Goal: Information Seeking & Learning: Learn about a topic

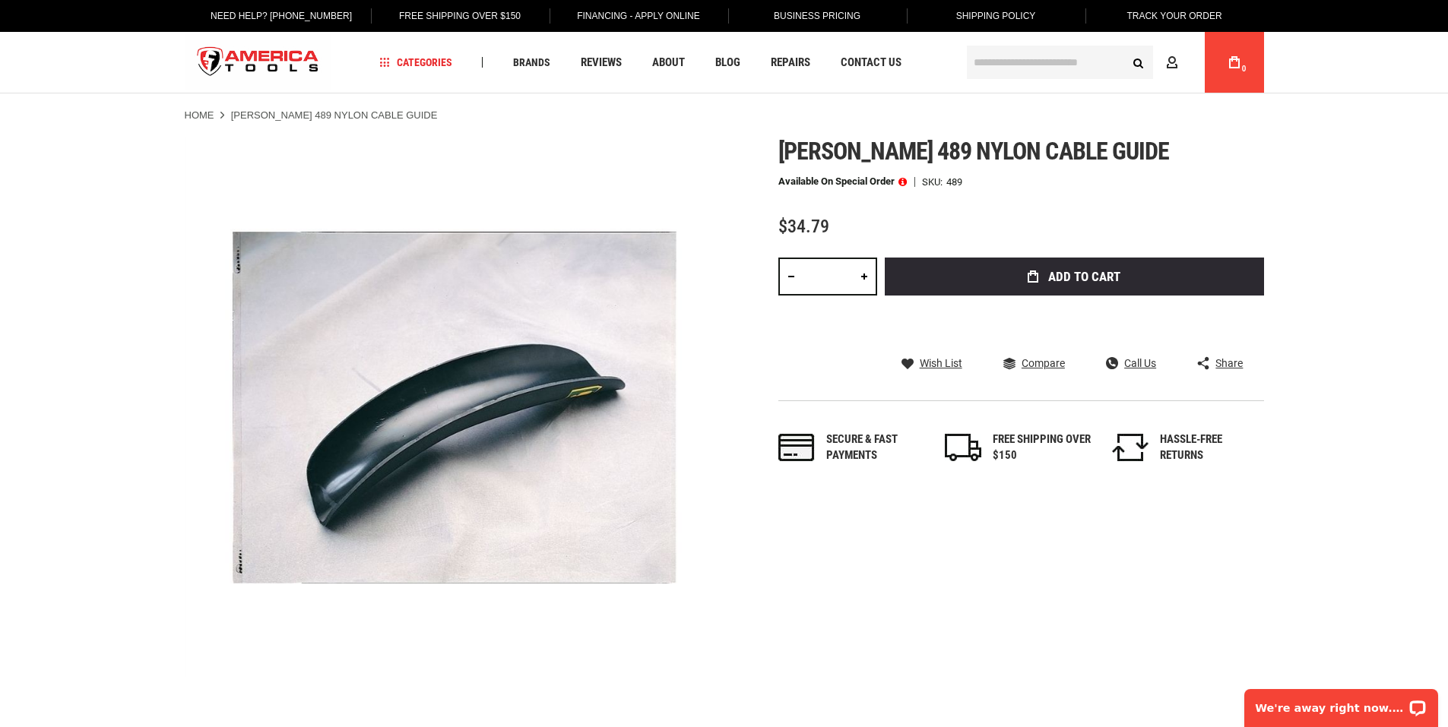
click at [902, 182] on span at bounding box center [902, 181] width 8 height 11
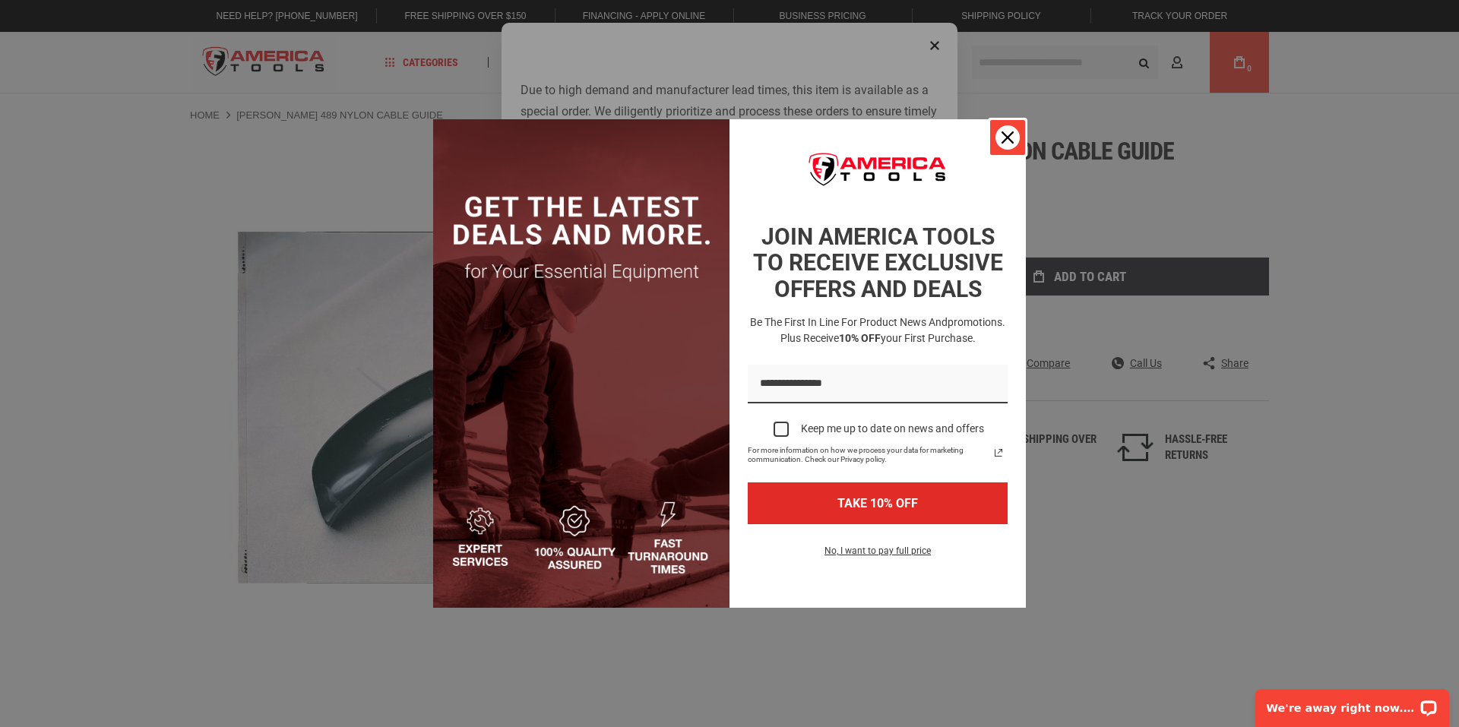
click at [1007, 138] on icon "close icon" at bounding box center [1008, 137] width 12 height 12
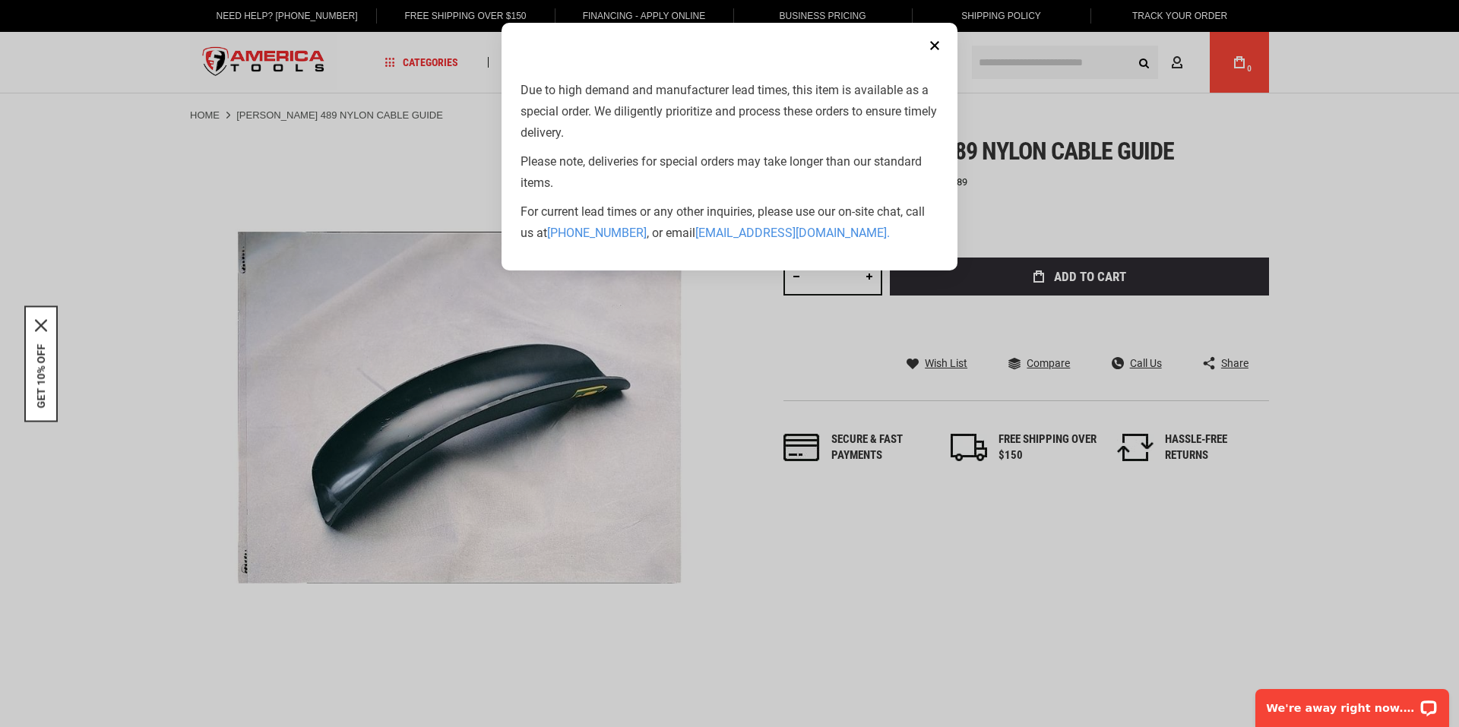
click at [938, 43] on button "Close" at bounding box center [935, 45] width 30 height 30
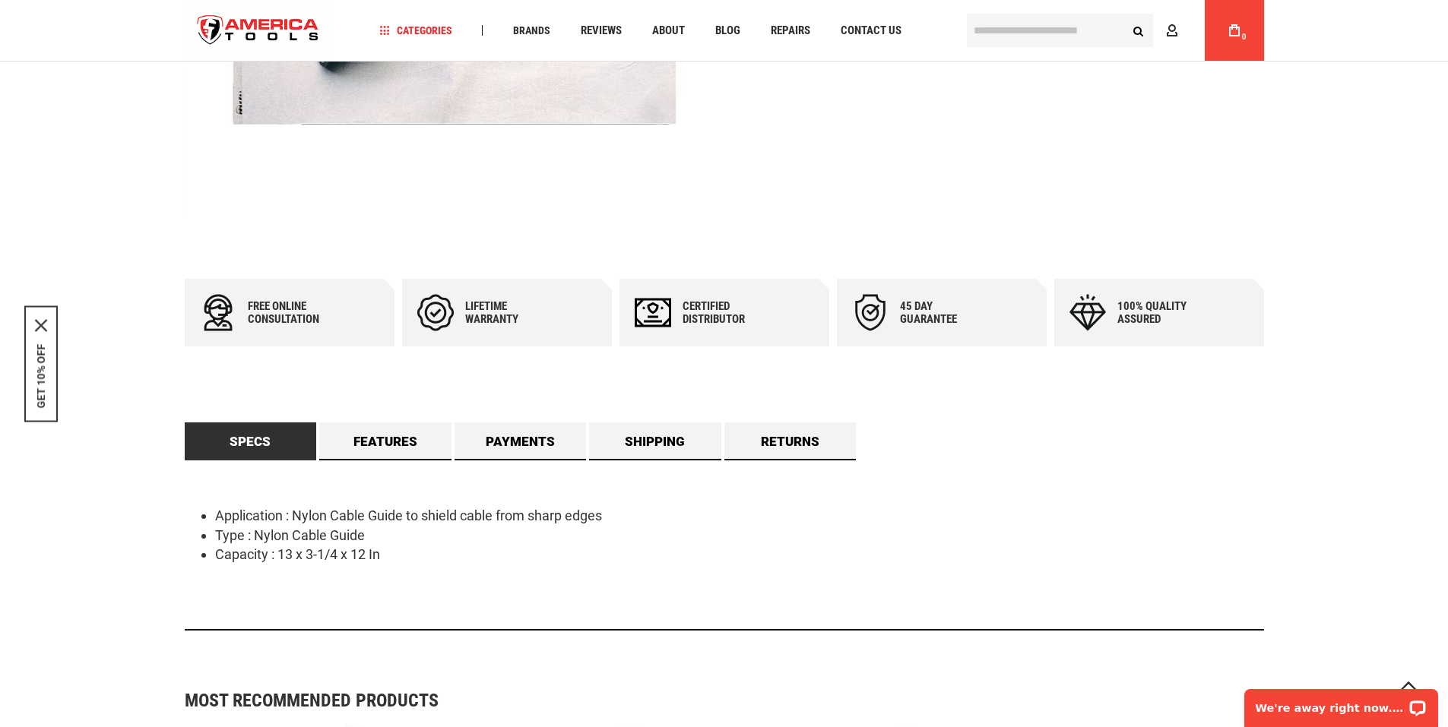
scroll to position [456, 0]
click at [397, 444] on link "Features" at bounding box center [385, 442] width 132 height 38
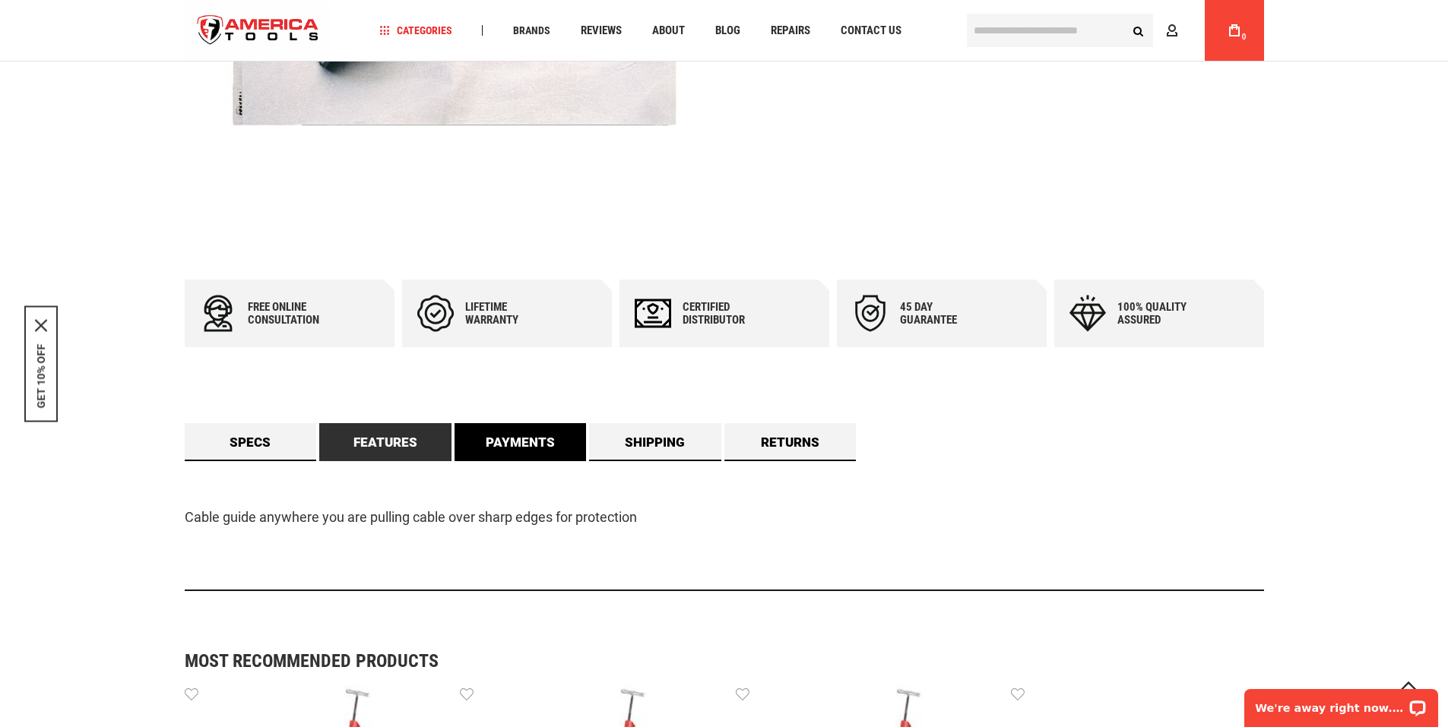
click at [567, 449] on link "Payments" at bounding box center [520, 442] width 132 height 38
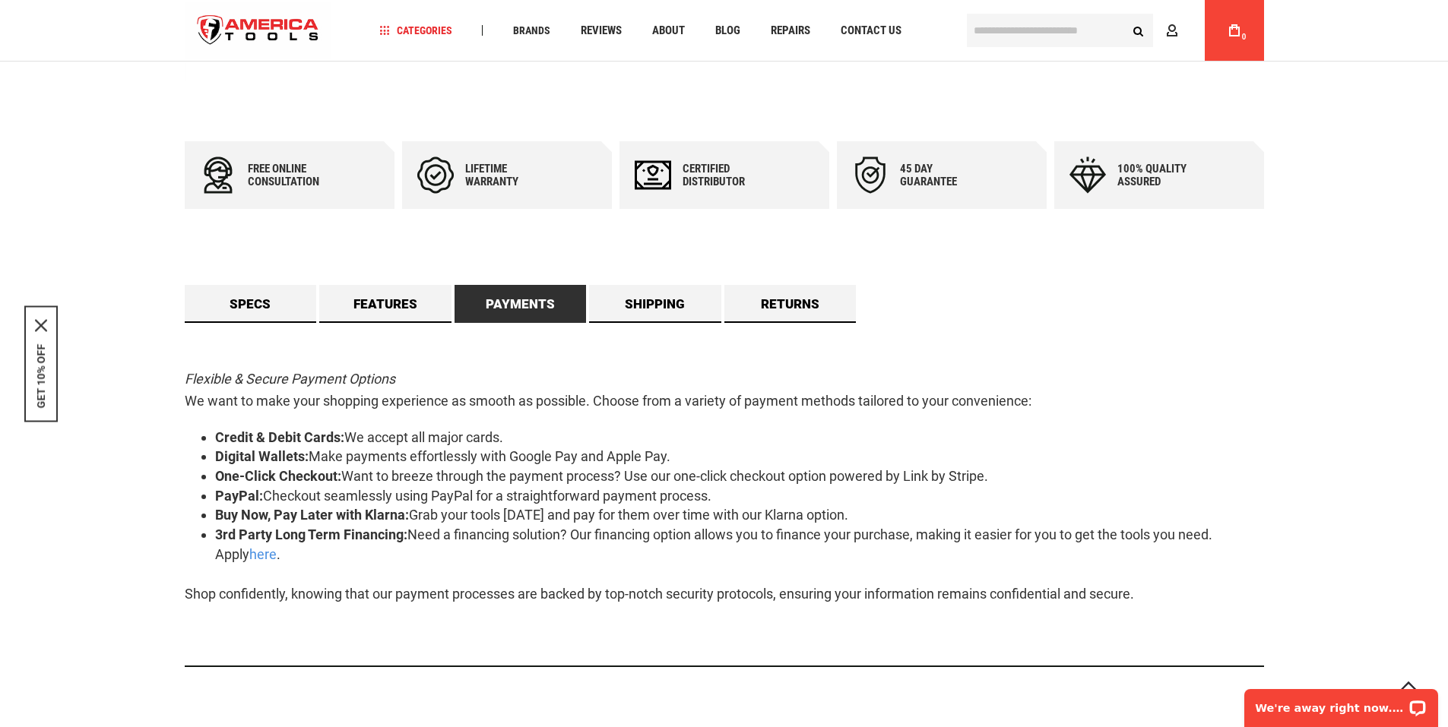
scroll to position [608, 0]
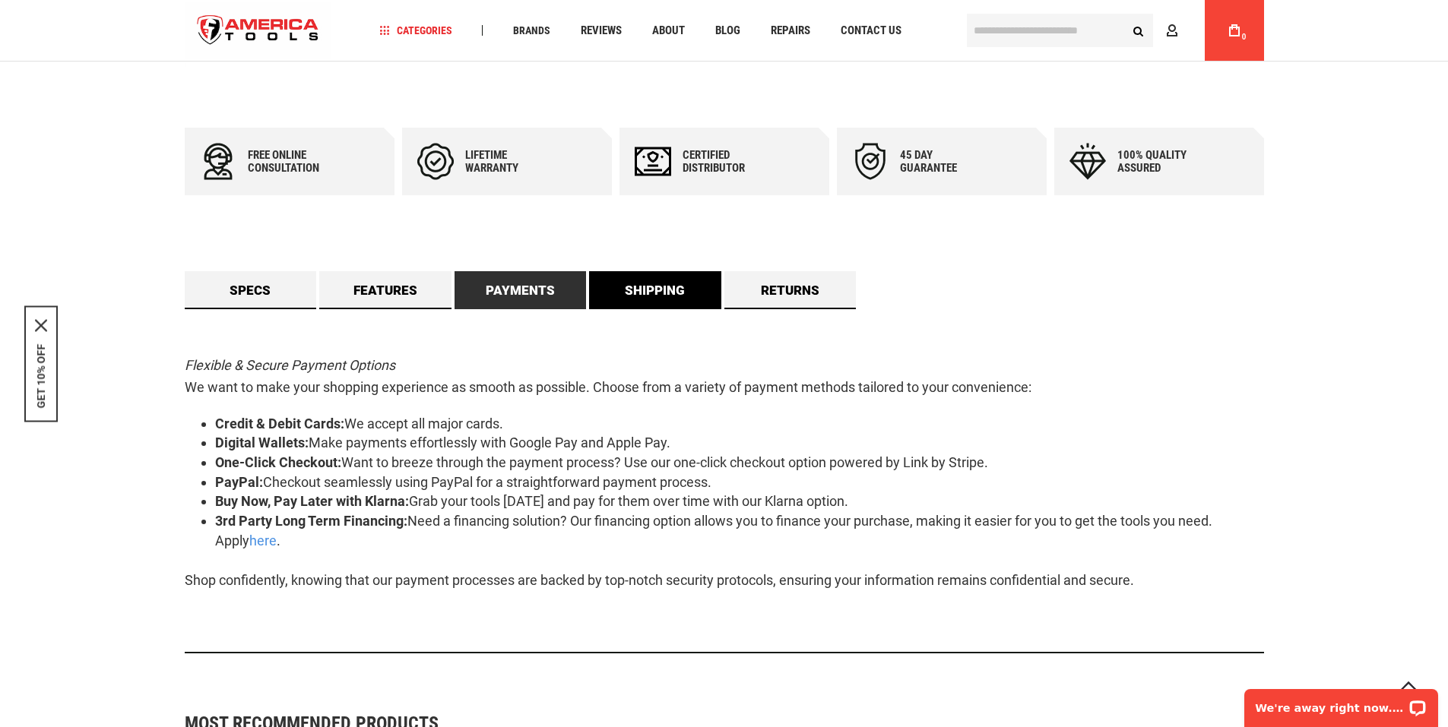
click at [661, 296] on link "Shipping" at bounding box center [655, 290] width 132 height 38
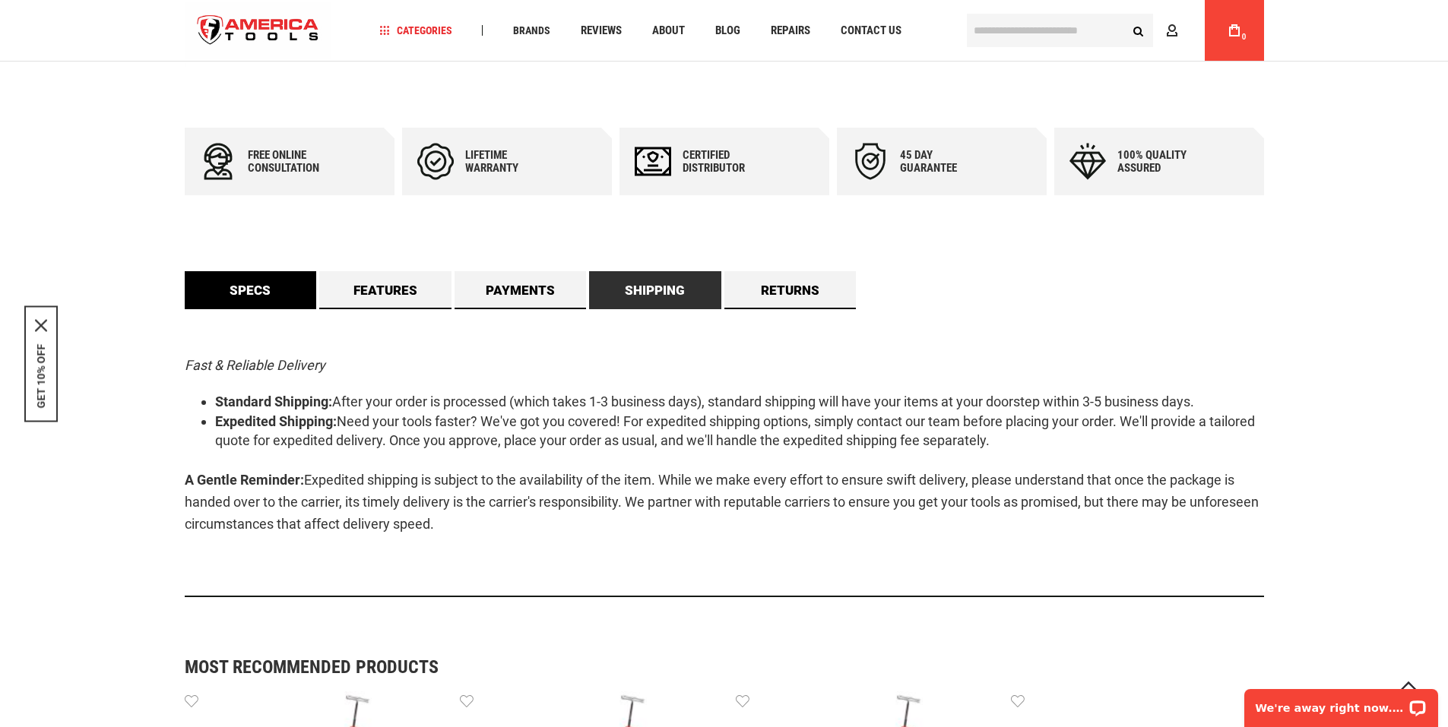
click at [255, 294] on link "Specs" at bounding box center [251, 290] width 132 height 38
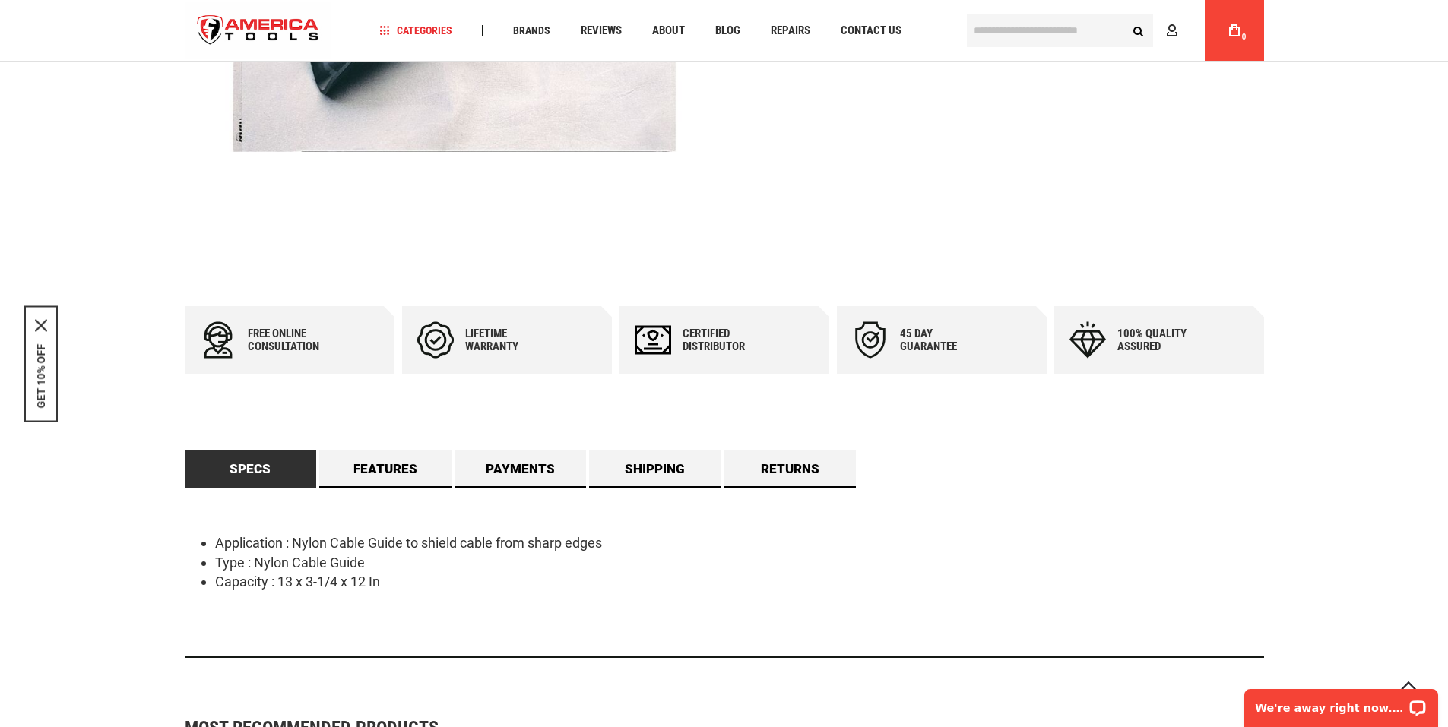
scroll to position [456, 0]
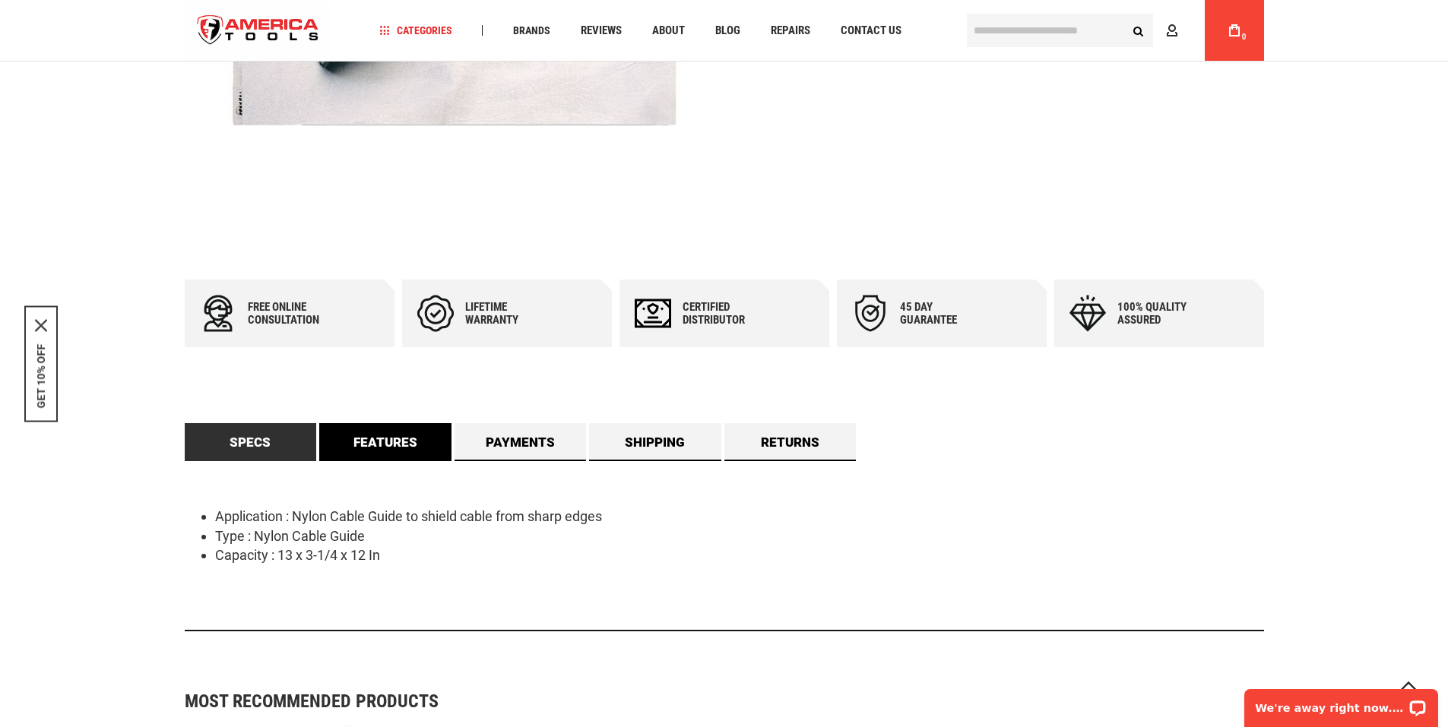
click at [404, 446] on link "Features" at bounding box center [385, 442] width 132 height 38
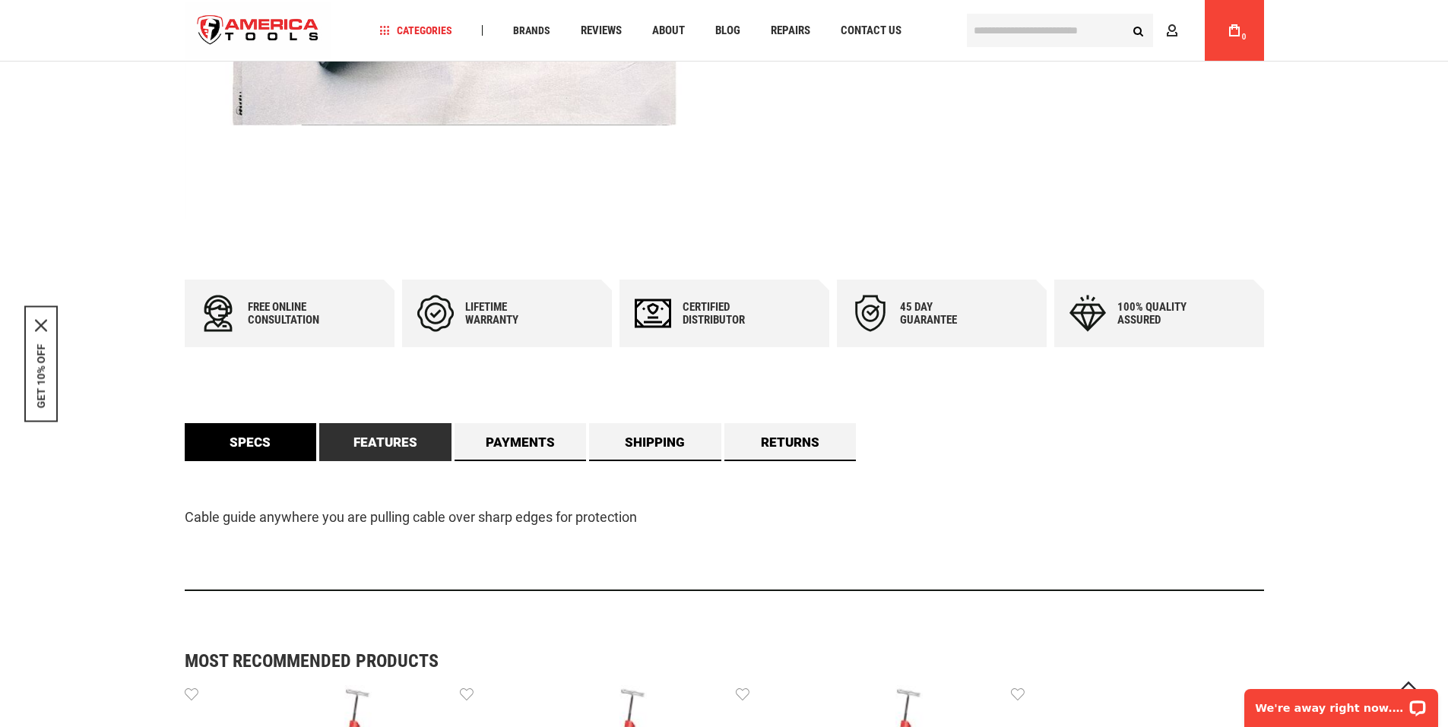
click at [282, 451] on link "Specs" at bounding box center [251, 442] width 132 height 38
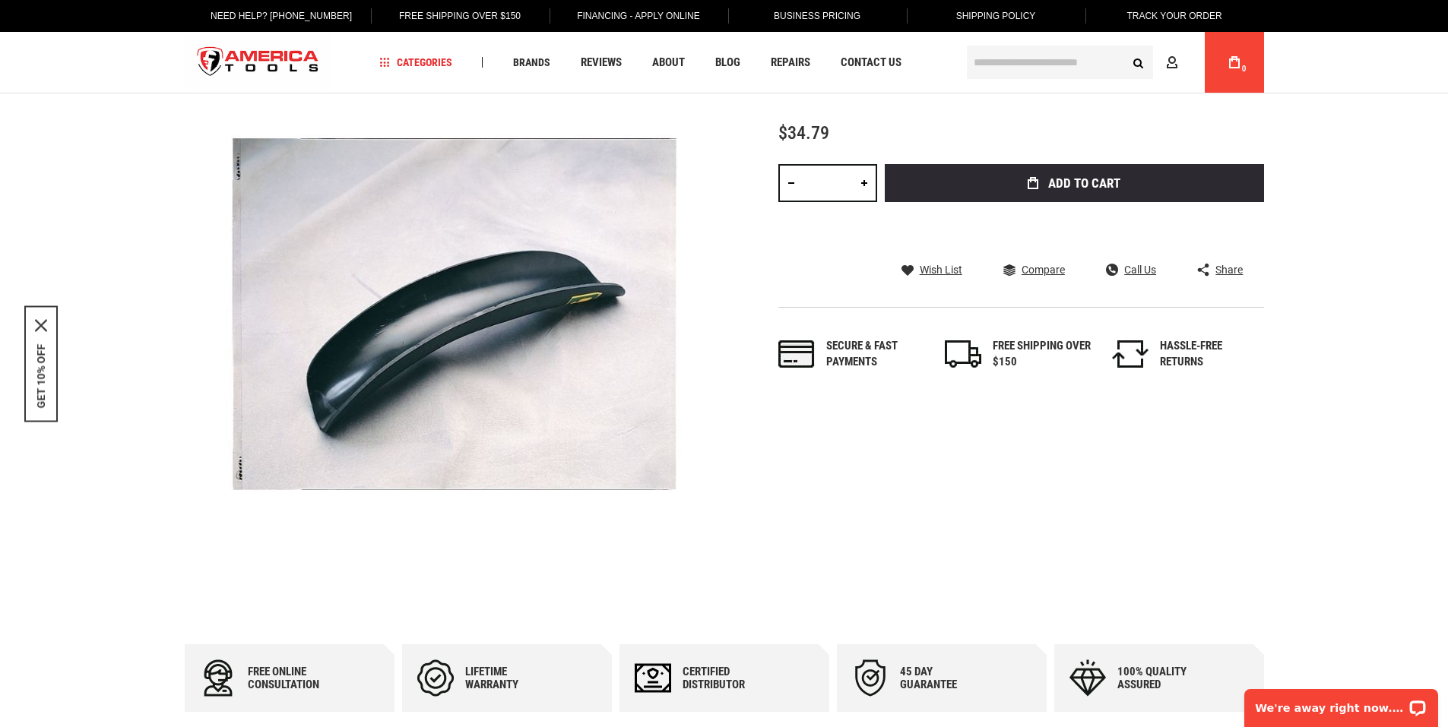
scroll to position [0, 0]
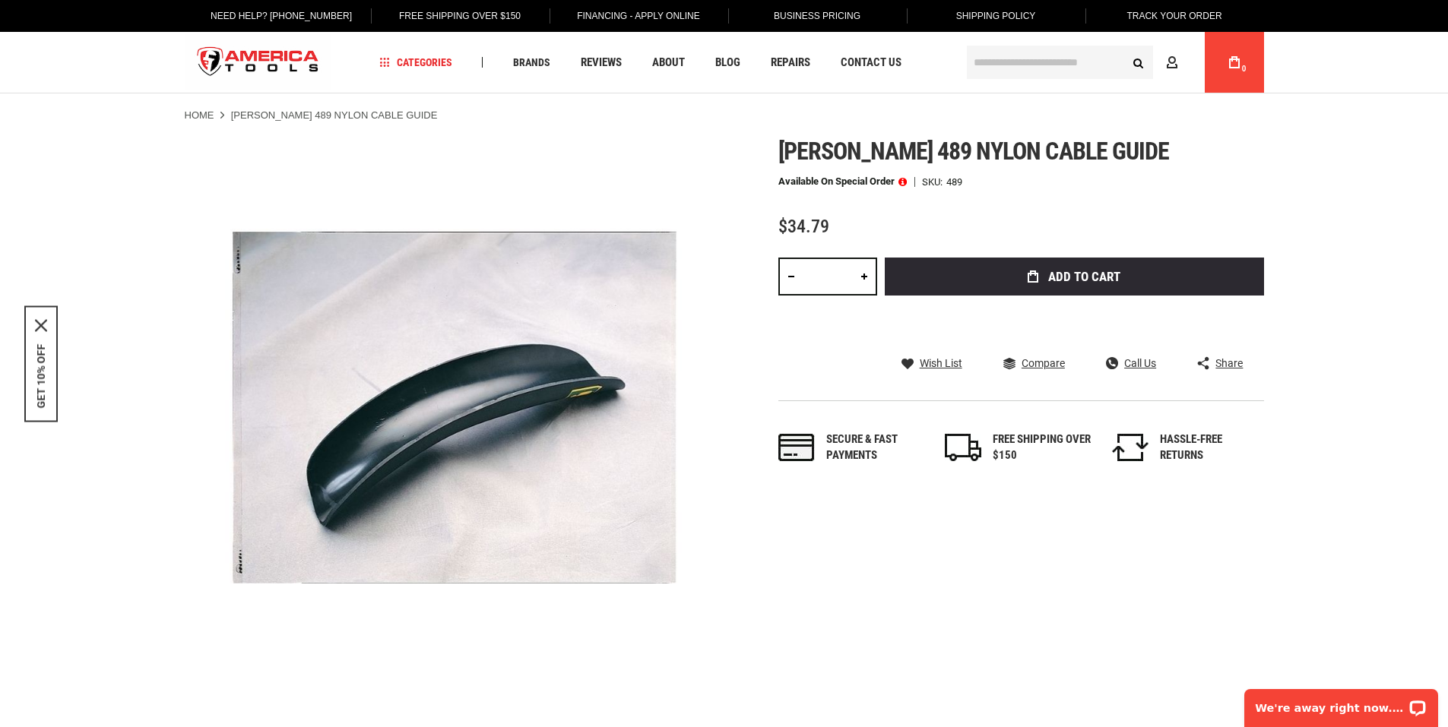
click at [828, 150] on span "[PERSON_NAME] 489 nylon cable guide" at bounding box center [973, 151] width 391 height 29
drag, startPoint x: 828, startPoint y: 150, endPoint x: 1069, endPoint y: 160, distance: 241.9
click at [1069, 160] on span "[PERSON_NAME] 489 nylon cable guide" at bounding box center [973, 151] width 391 height 29
